Goal: Transaction & Acquisition: Purchase product/service

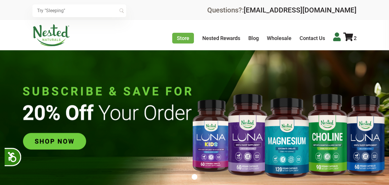
click at [337, 40] on icon at bounding box center [337, 36] width 8 height 9
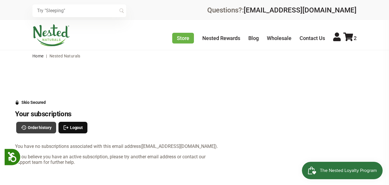
click at [38, 126] on span "Order history" at bounding box center [40, 127] width 24 height 6
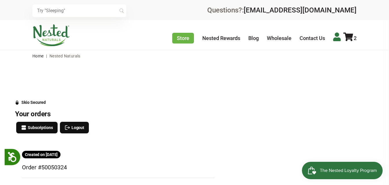
click at [339, 38] on icon at bounding box center [337, 36] width 8 height 9
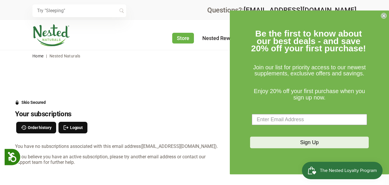
click at [385, 16] on circle "Close dialog" at bounding box center [383, 15] width 5 height 5
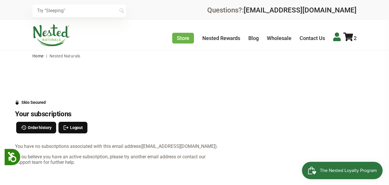
click at [338, 41] on icon at bounding box center [337, 36] width 8 height 9
click at [350, 36] on icon at bounding box center [348, 36] width 10 height 9
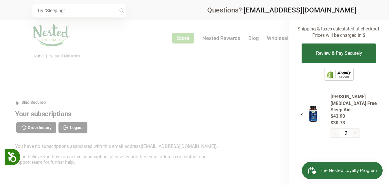
click at [236, 75] on div at bounding box center [194, 92] width 389 height 185
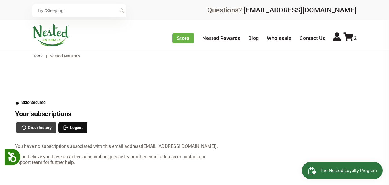
click at [44, 130] on span "Order history" at bounding box center [40, 127] width 24 height 6
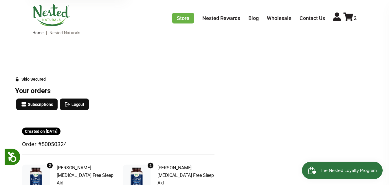
scroll to position [61, 0]
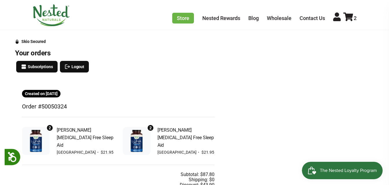
click at [58, 93] on span "Created on [DATE]" at bounding box center [41, 93] width 33 height 6
click at [348, 20] on icon at bounding box center [348, 16] width 10 height 9
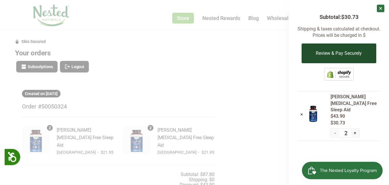
click at [342, 54] on button "Review & Pay Securely" at bounding box center [339, 53] width 74 height 20
